Goal: Find specific page/section: Find specific page/section

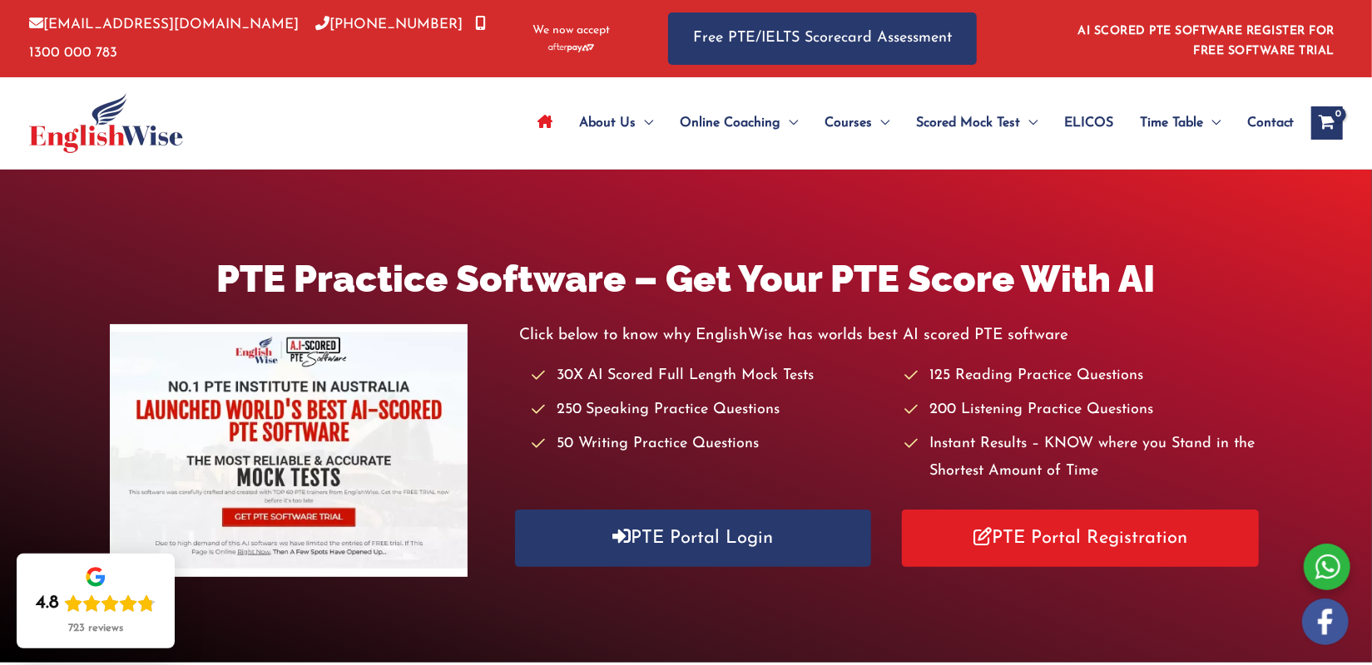
click at [126, 136] on img at bounding box center [106, 123] width 154 height 60
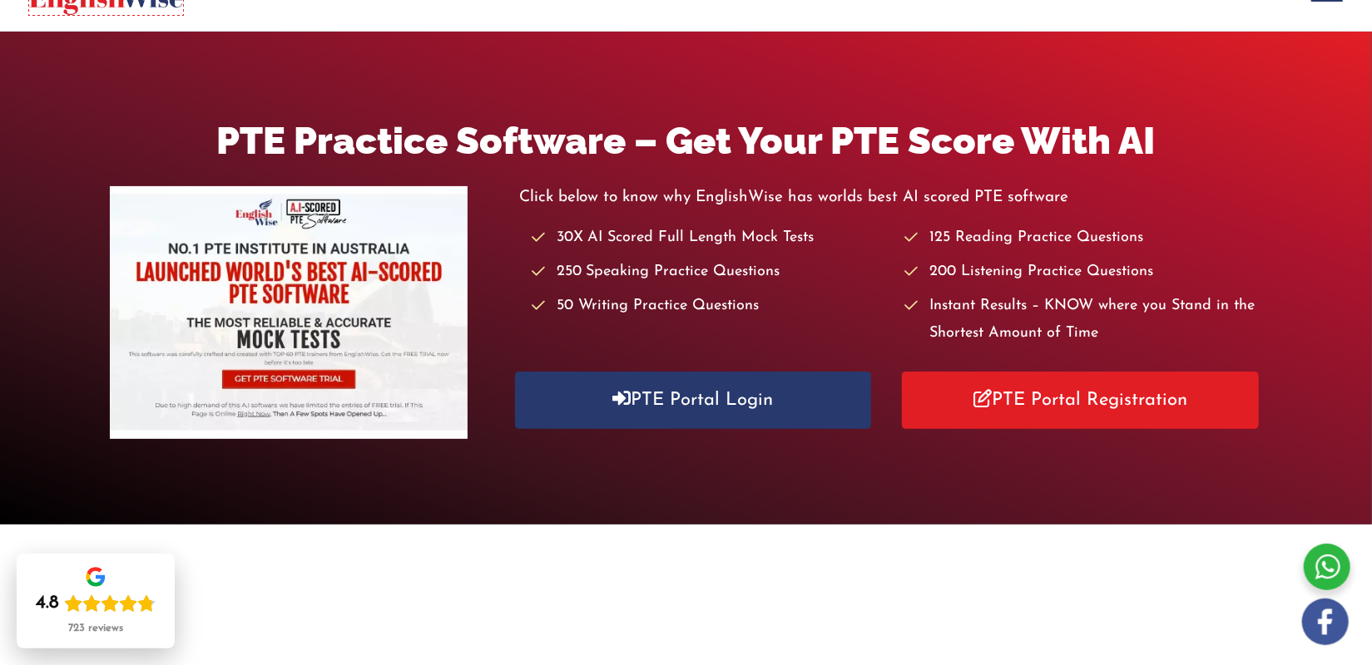
scroll to position [195, 0]
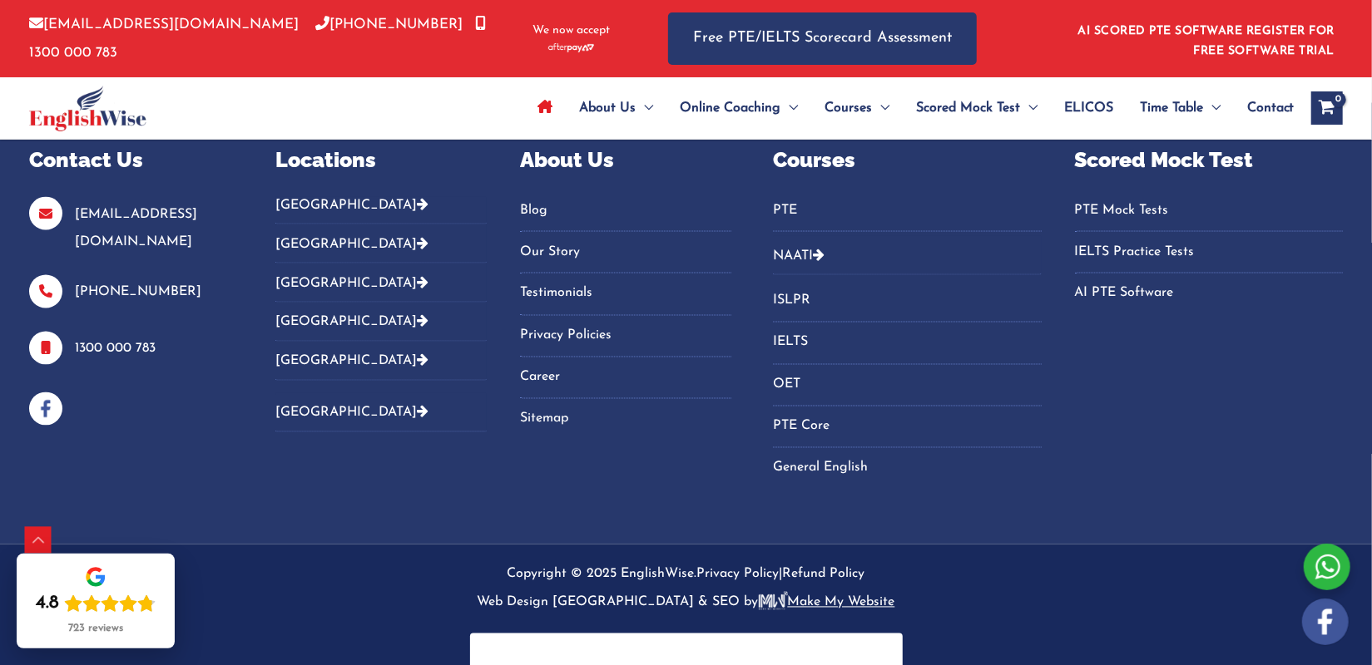
scroll to position [5913, 0]
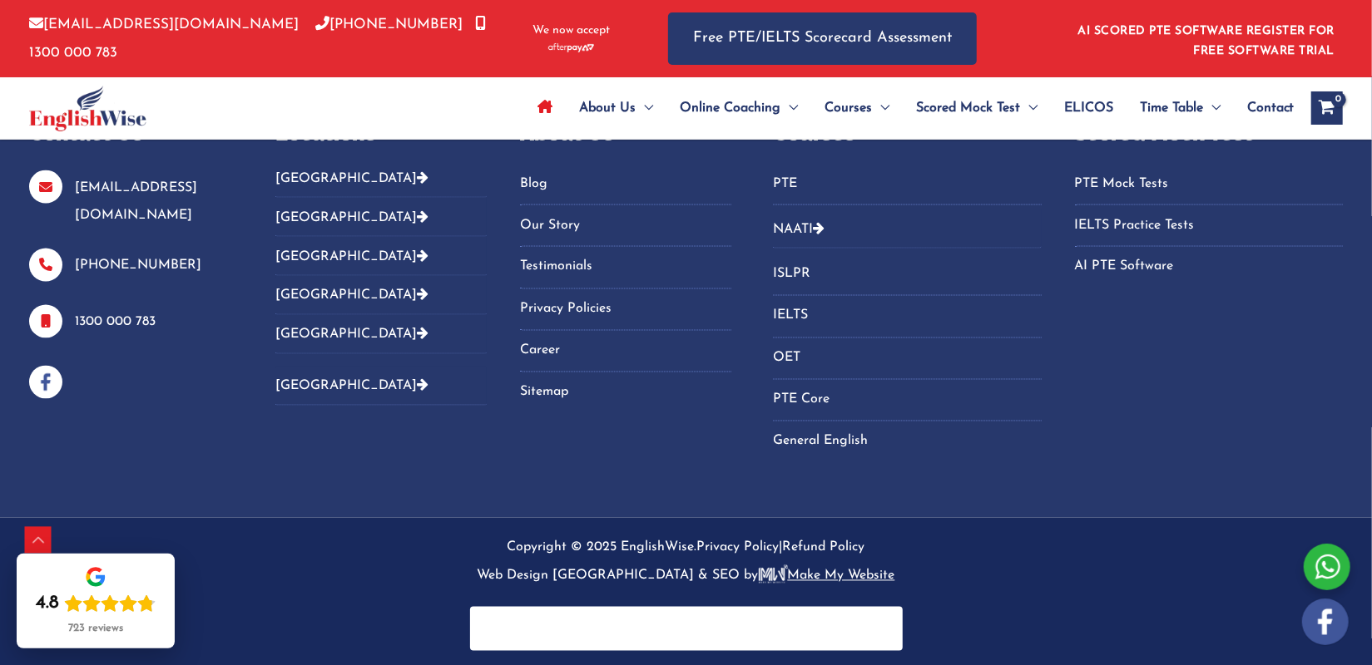
click at [330, 175] on button "[GEOGRAPHIC_DATA]" at bounding box center [380, 184] width 211 height 27
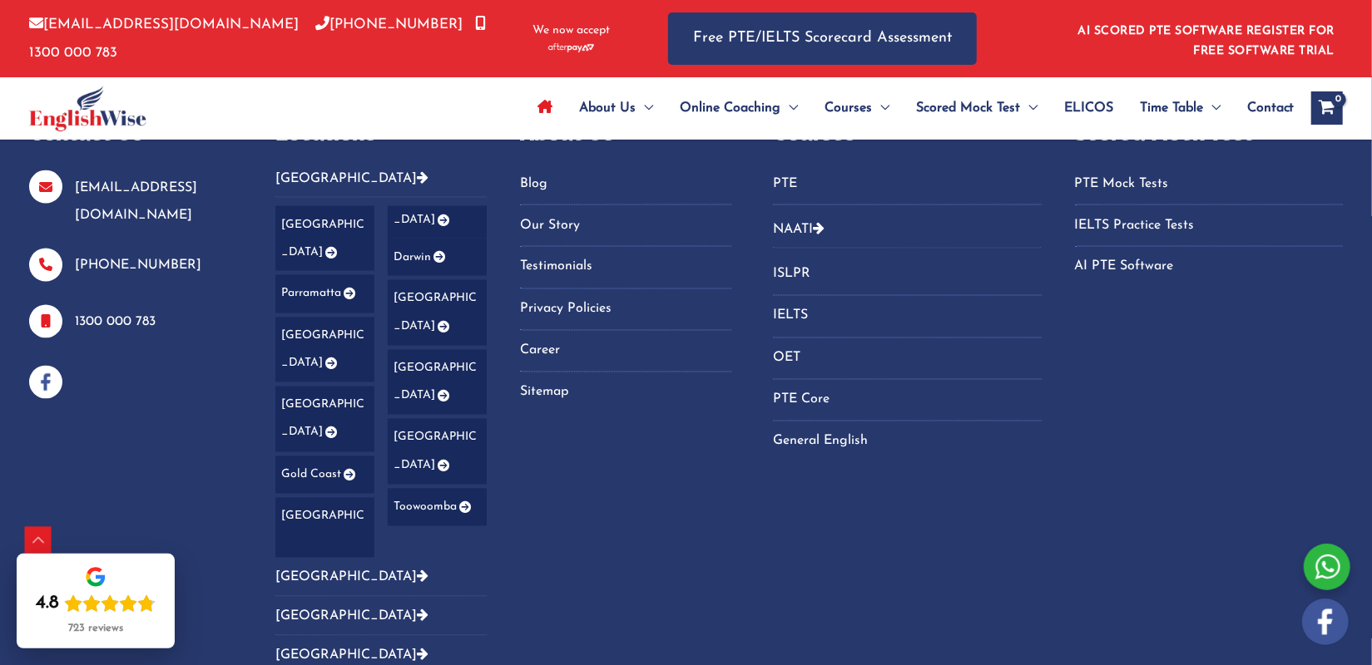
click at [338, 222] on link "[GEOGRAPHIC_DATA]" at bounding box center [324, 239] width 99 height 66
